Goal: Task Accomplishment & Management: Use online tool/utility

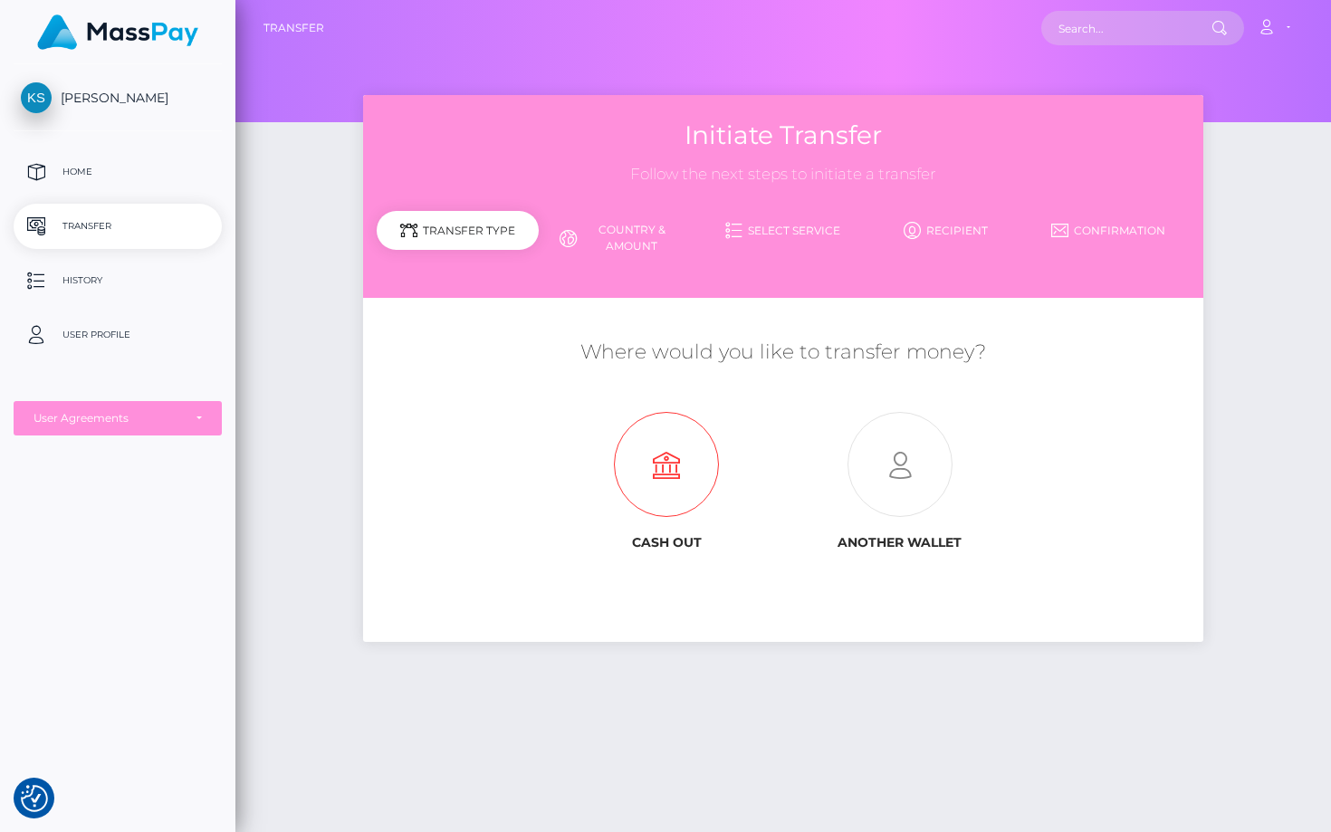
click at [654, 458] on icon at bounding box center [667, 465] width 234 height 105
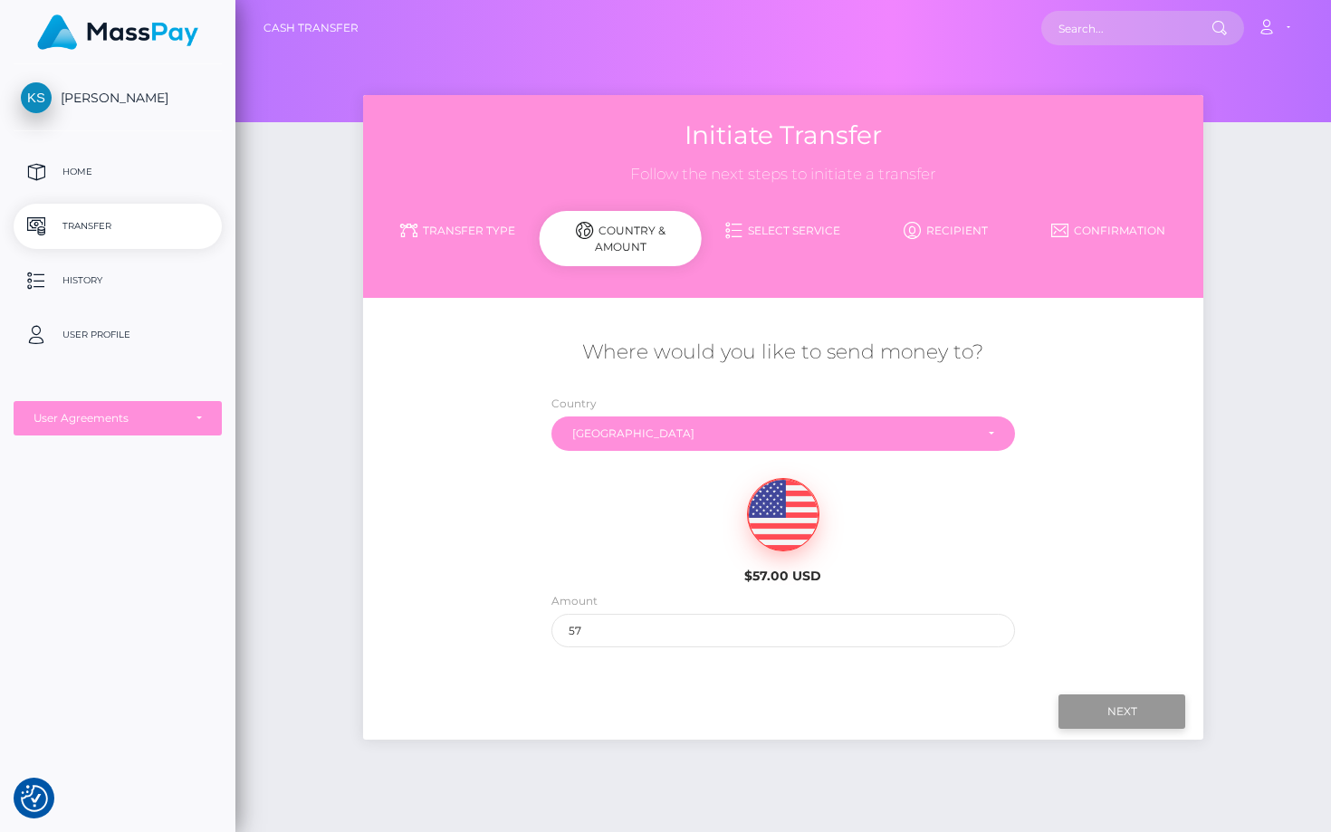
click at [1105, 712] on input "Next" at bounding box center [1121, 711] width 127 height 34
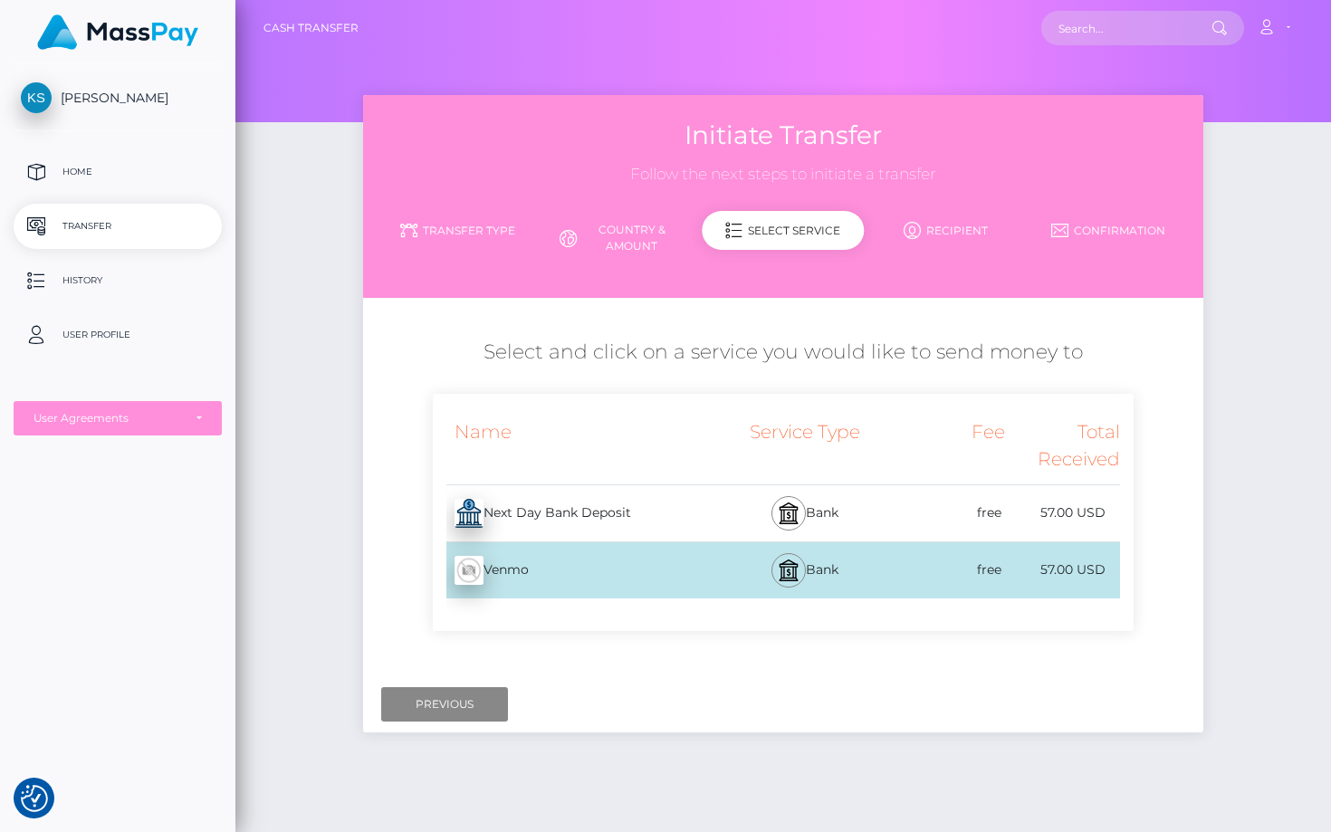
click at [623, 510] on div "Next Day Bank Deposit - USD" at bounding box center [576, 513] width 286 height 51
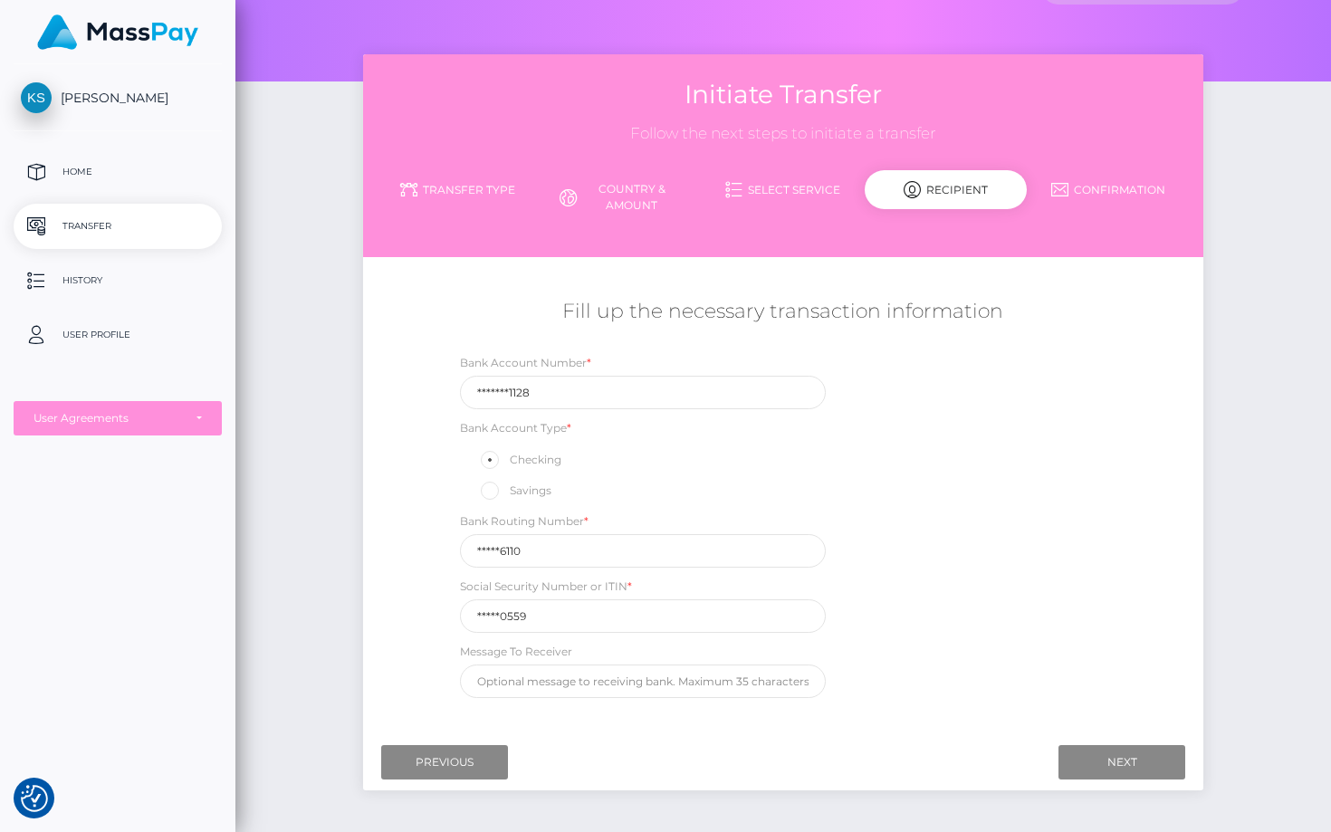
scroll to position [59, 0]
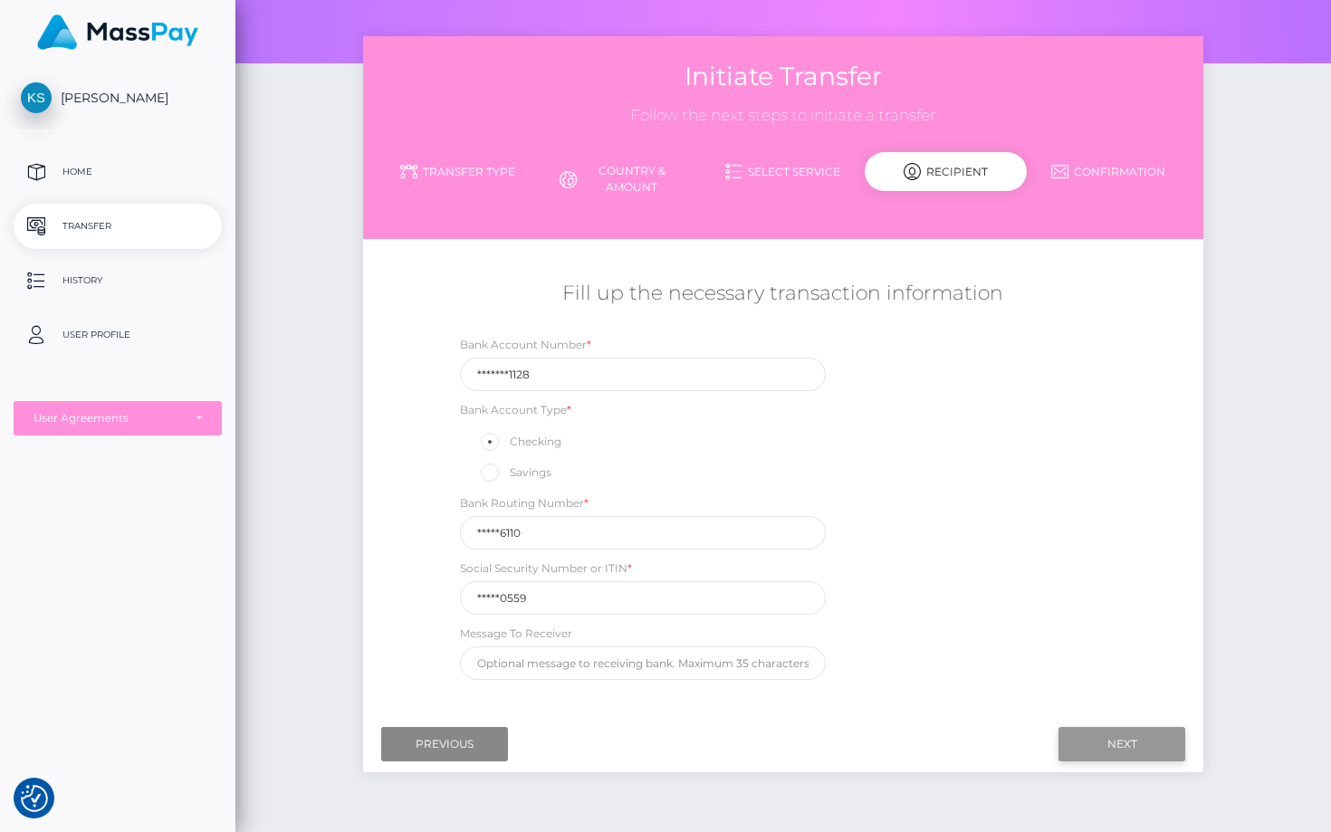
click at [1115, 744] on input "Next" at bounding box center [1121, 744] width 127 height 34
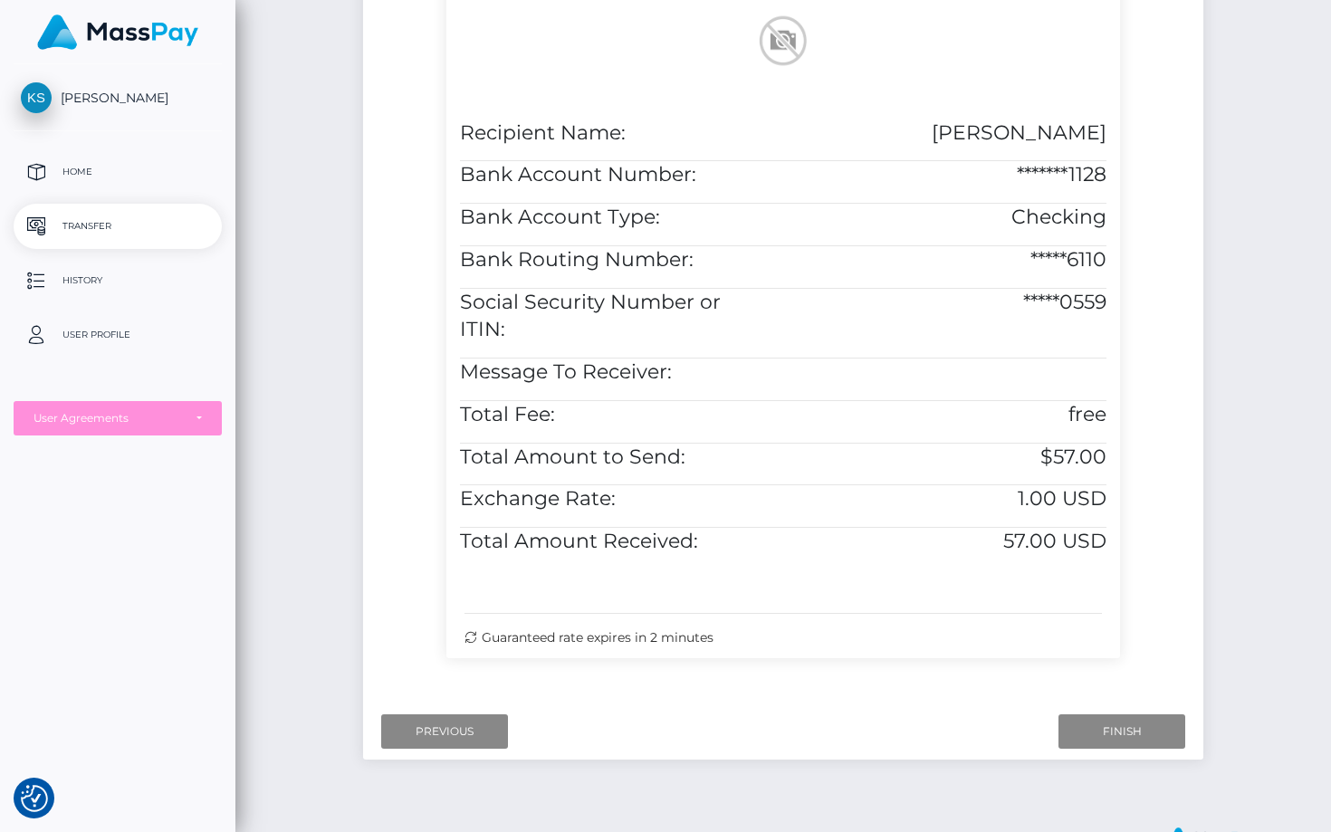
scroll to position [516, 0]
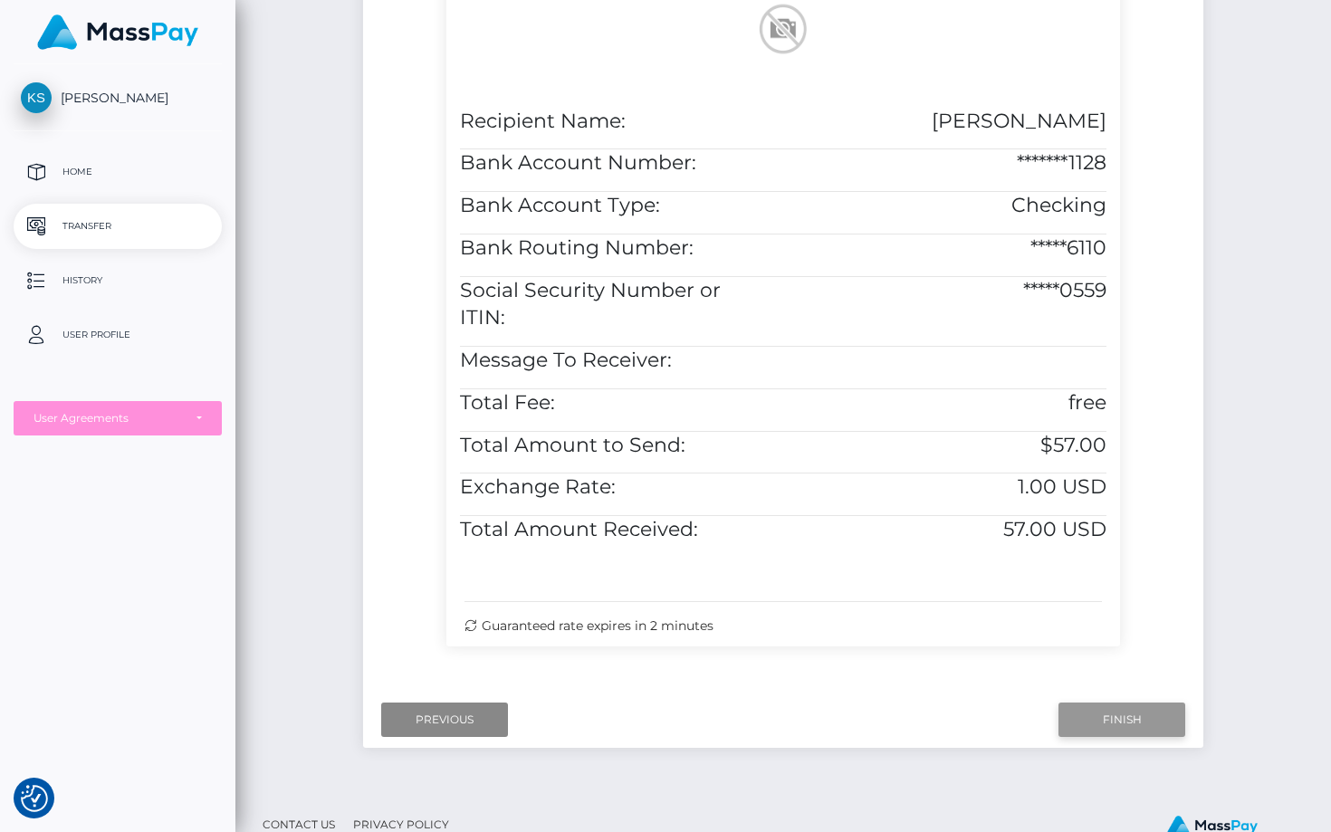
click at [1104, 703] on input "Finish" at bounding box center [1121, 720] width 127 height 34
